Goal: Transaction & Acquisition: Purchase product/service

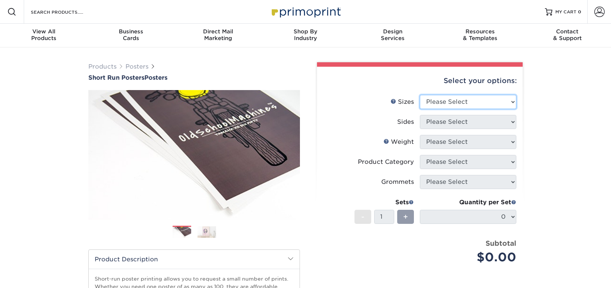
click at [436, 109] on select "Please Select 12" x 12" 12" x 15" 12" x 17" 12" x 18" 12" x 20" 12" x 24" 12" x…" at bounding box center [468, 102] width 96 height 14
select select "27.00x36.00"
click at [420, 109] on select "Please Select 12" x 12" 12" x 15" 12" x 17" 12" x 18" 12" x 20" 12" x 24" 12" x…" at bounding box center [468, 102] width 96 height 14
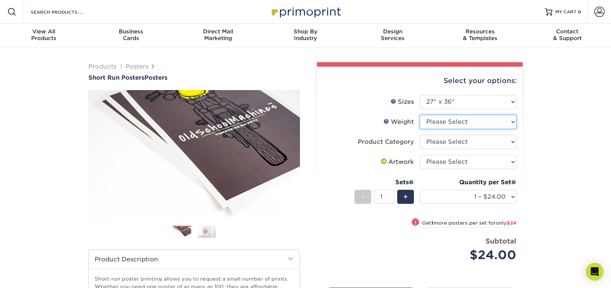
click at [442, 129] on select "Please Select 8PHOTO" at bounding box center [468, 122] width 96 height 14
select select "8PHOTO"
click at [420, 129] on select "Please Select 8PHOTO" at bounding box center [468, 122] width 96 height 14
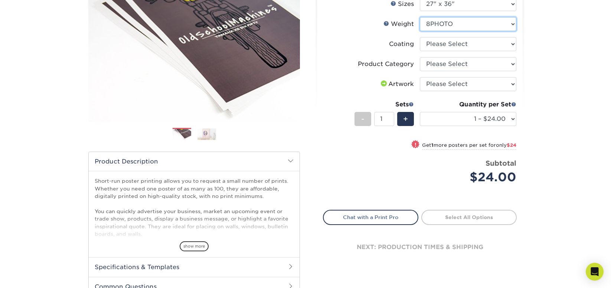
scroll to position [111, 0]
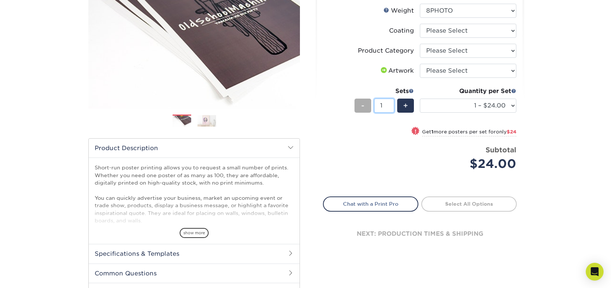
drag, startPoint x: 384, startPoint y: 158, endPoint x: 366, endPoint y: 160, distance: 18.2
click at [367, 115] on div "- 1 +" at bounding box center [383, 107] width 59 height 17
type input "50"
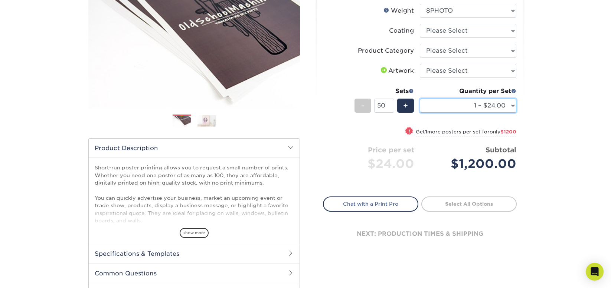
click at [439, 113] on select "1 – $24.00 2 – $48.00 3 – $72.00 4 – $96.00 5 – $120.00 6 – $144.00 7 – $168.00…" at bounding box center [468, 106] width 96 height 14
click at [557, 190] on div "Products Posters Short Run Posters Posters" at bounding box center [305, 134] width 611 height 396
